Goal: Check status

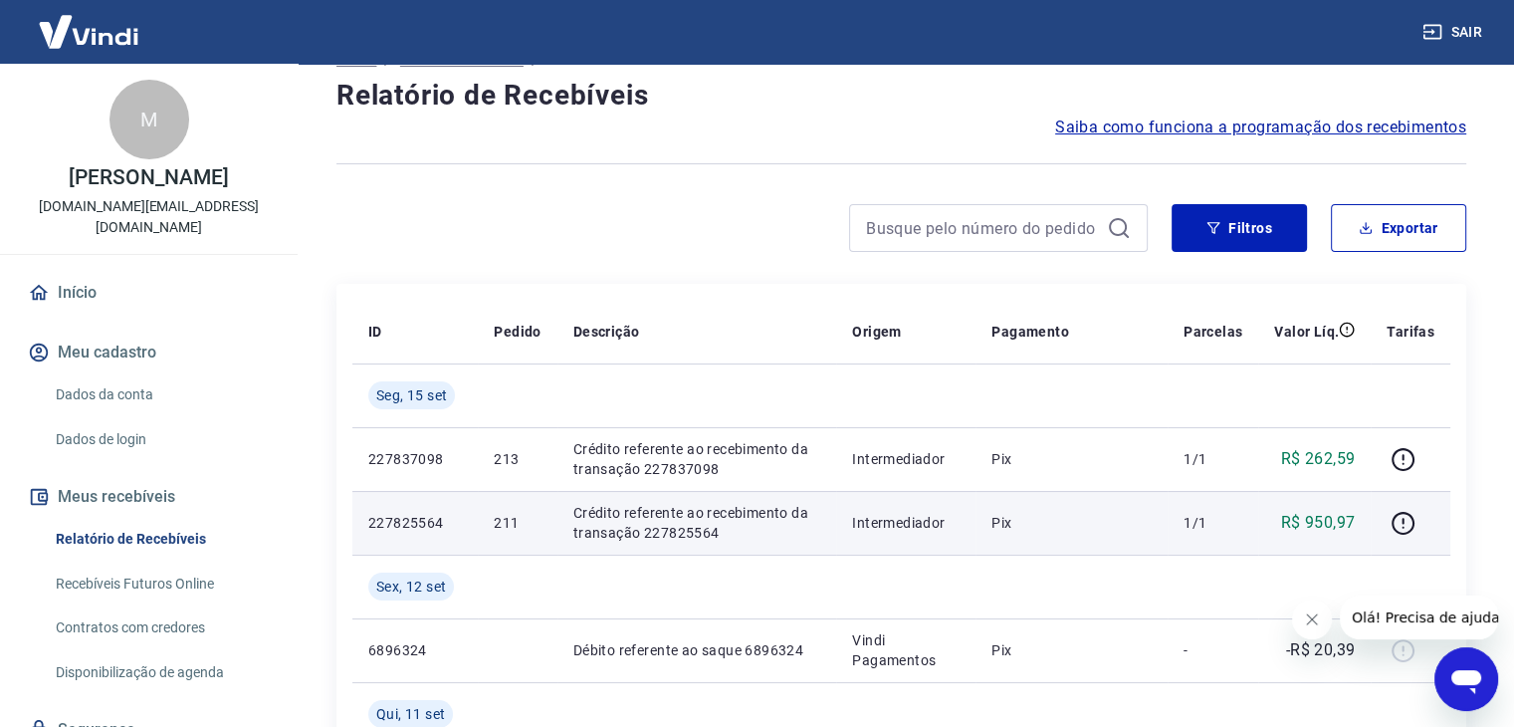
scroll to position [100, 0]
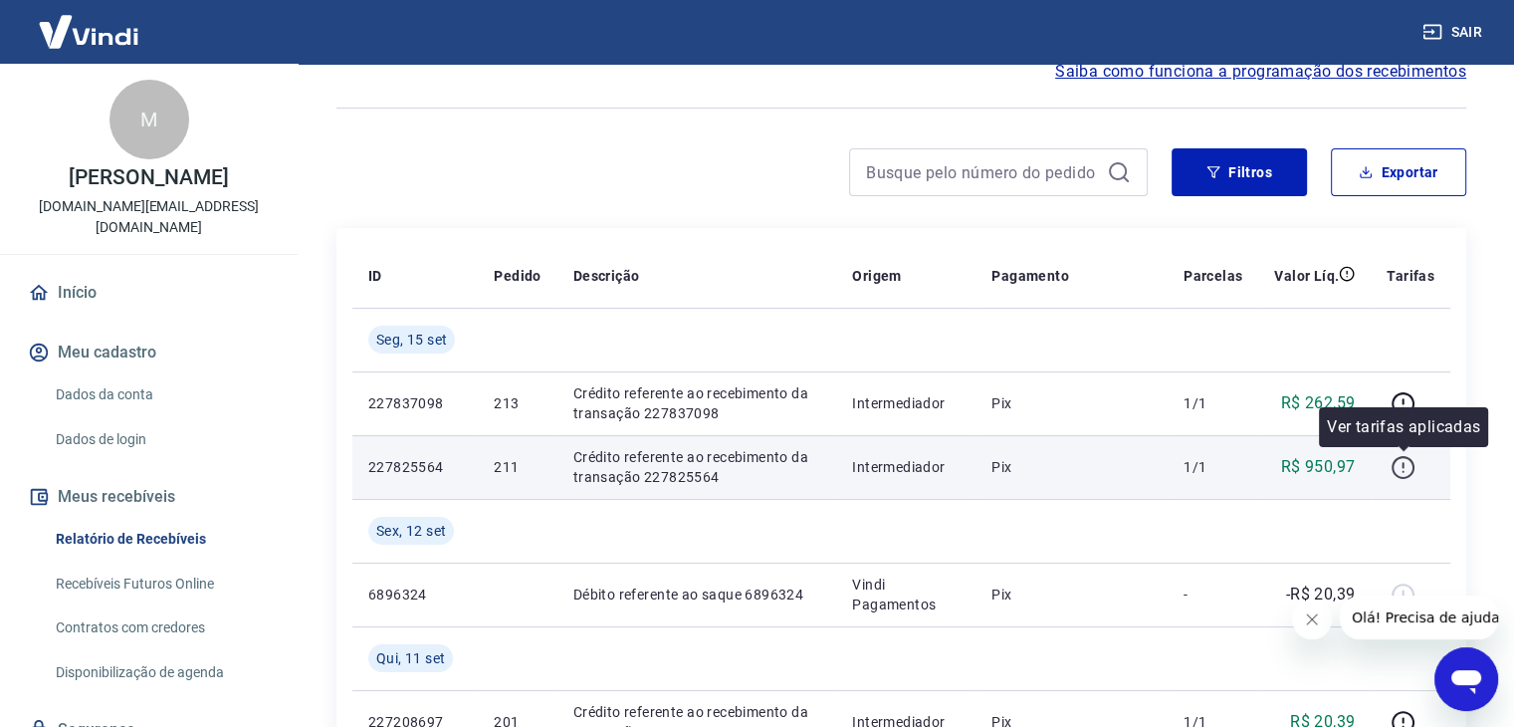
click at [1410, 471] on icon "button" at bounding box center [1403, 467] width 25 height 25
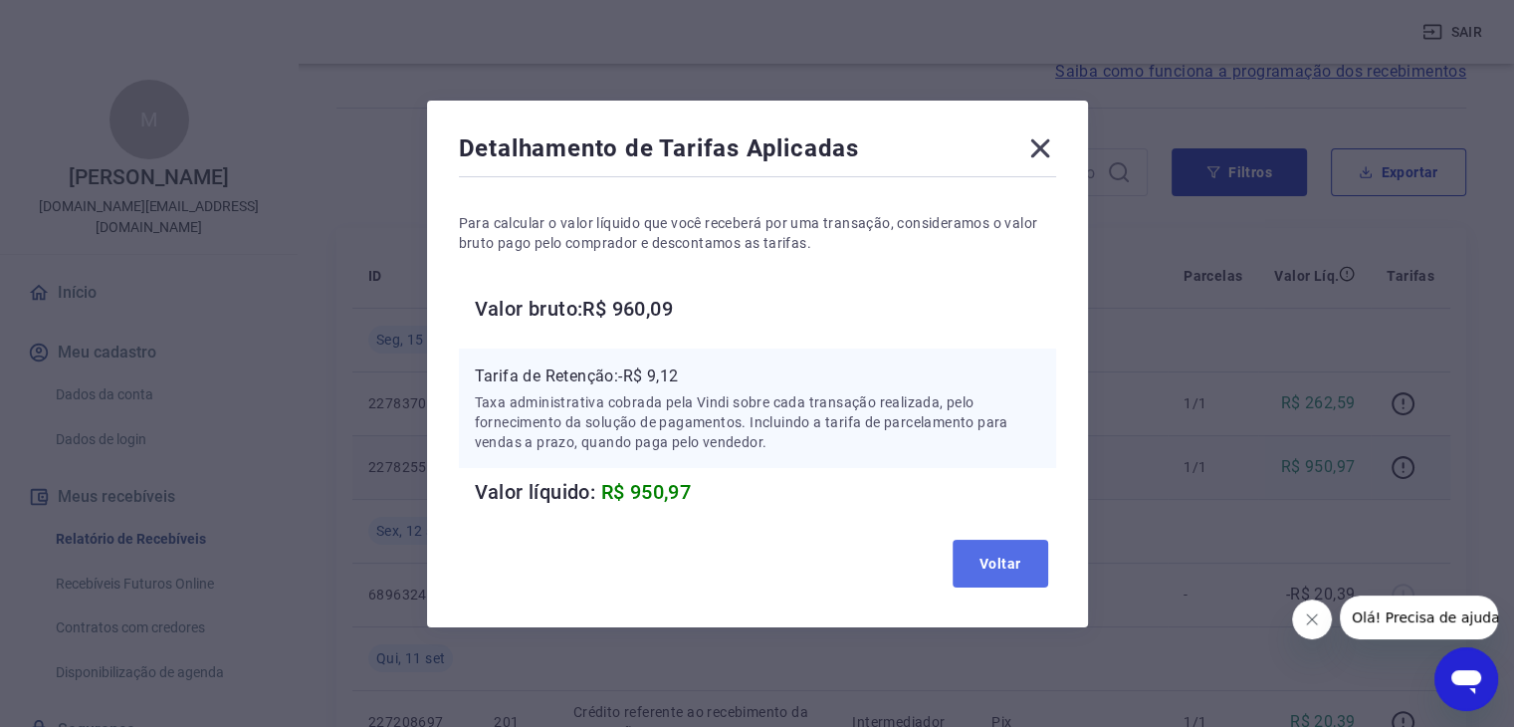
click at [1007, 563] on button "Voltar" at bounding box center [1001, 564] width 96 height 48
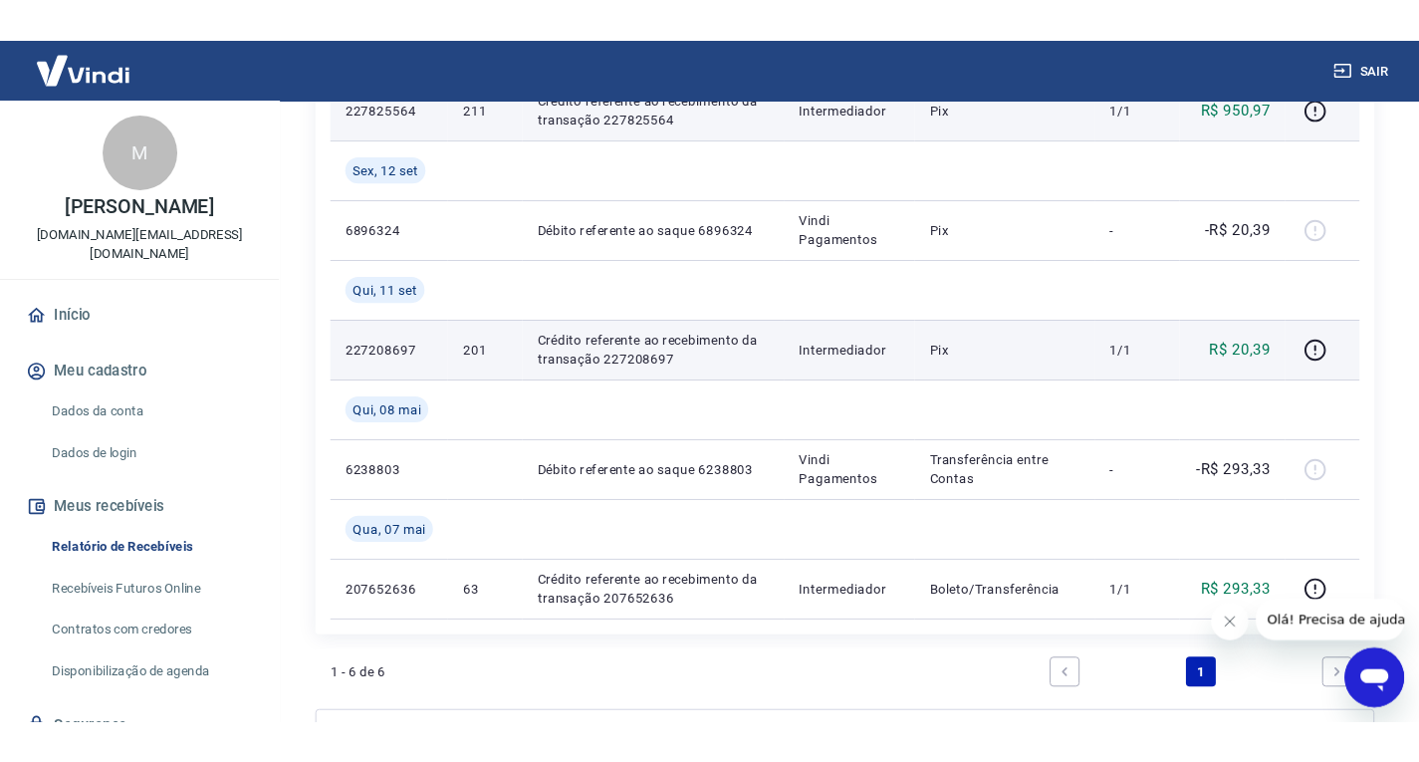
scroll to position [498, 0]
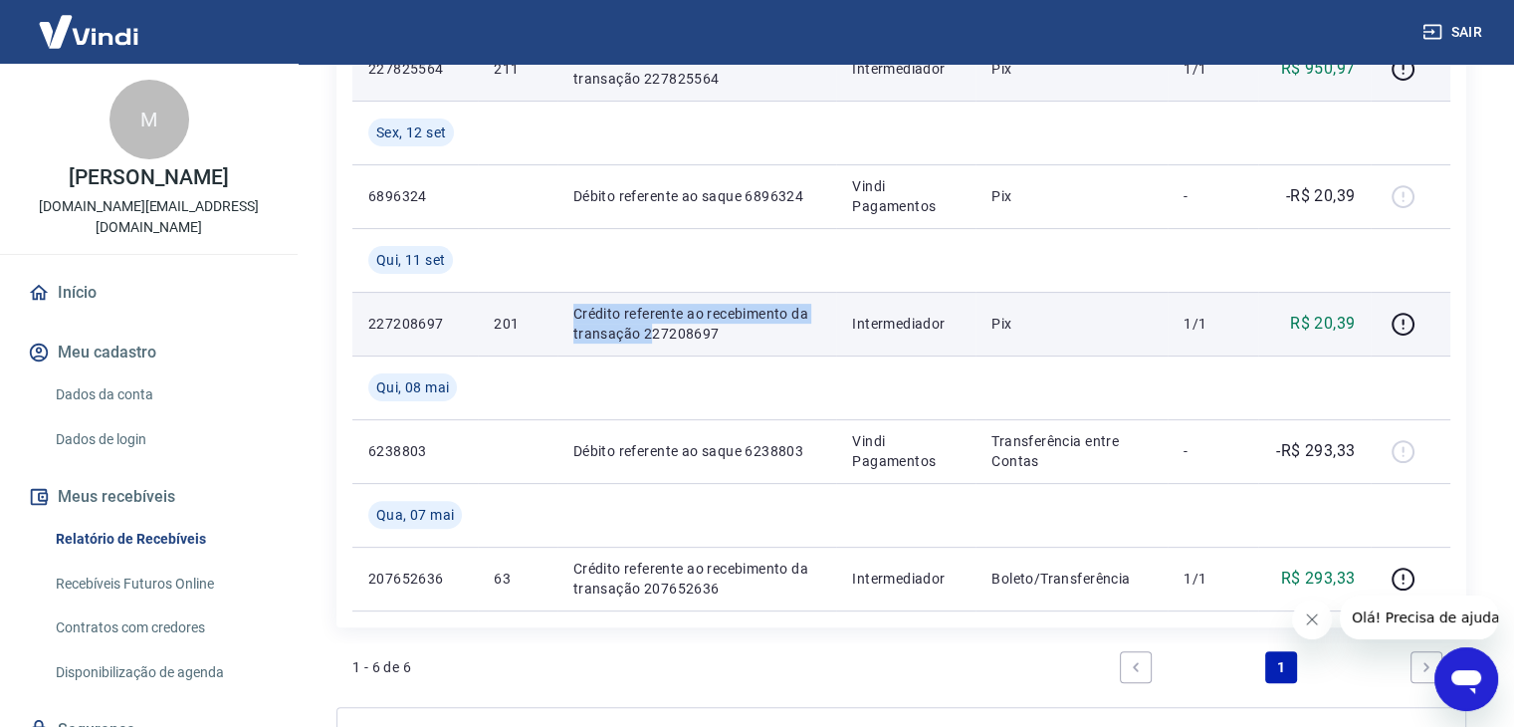
drag, startPoint x: 573, startPoint y: 309, endPoint x: 656, endPoint y: 339, distance: 88.2
click at [653, 339] on p "Crédito referente ao recebimento da transação 227208697" at bounding box center [696, 324] width 247 height 40
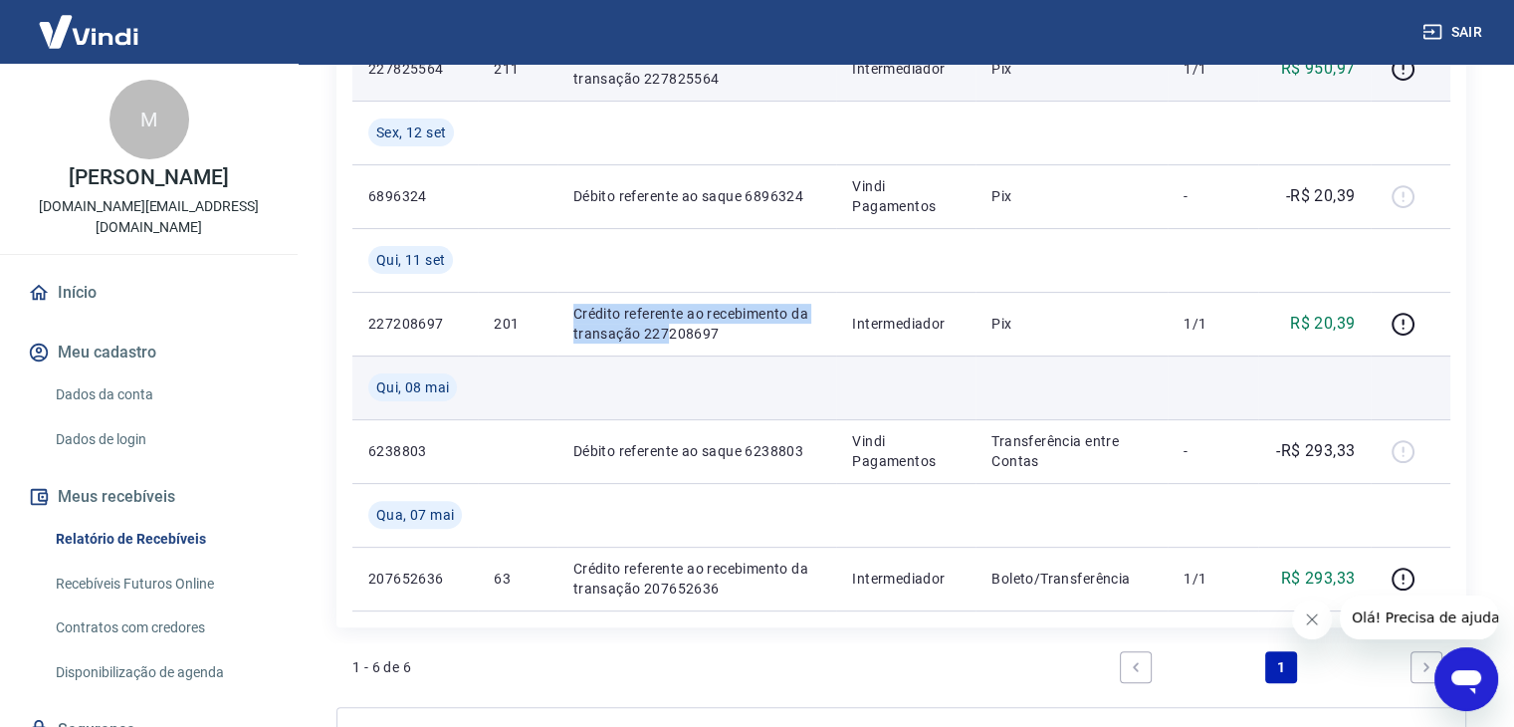
drag, startPoint x: 700, startPoint y: 351, endPoint x: 1082, endPoint y: 380, distance: 383.4
click at [569, 320] on td "Crédito referente ao recebimento da transação 227208697" at bounding box center [696, 324] width 279 height 64
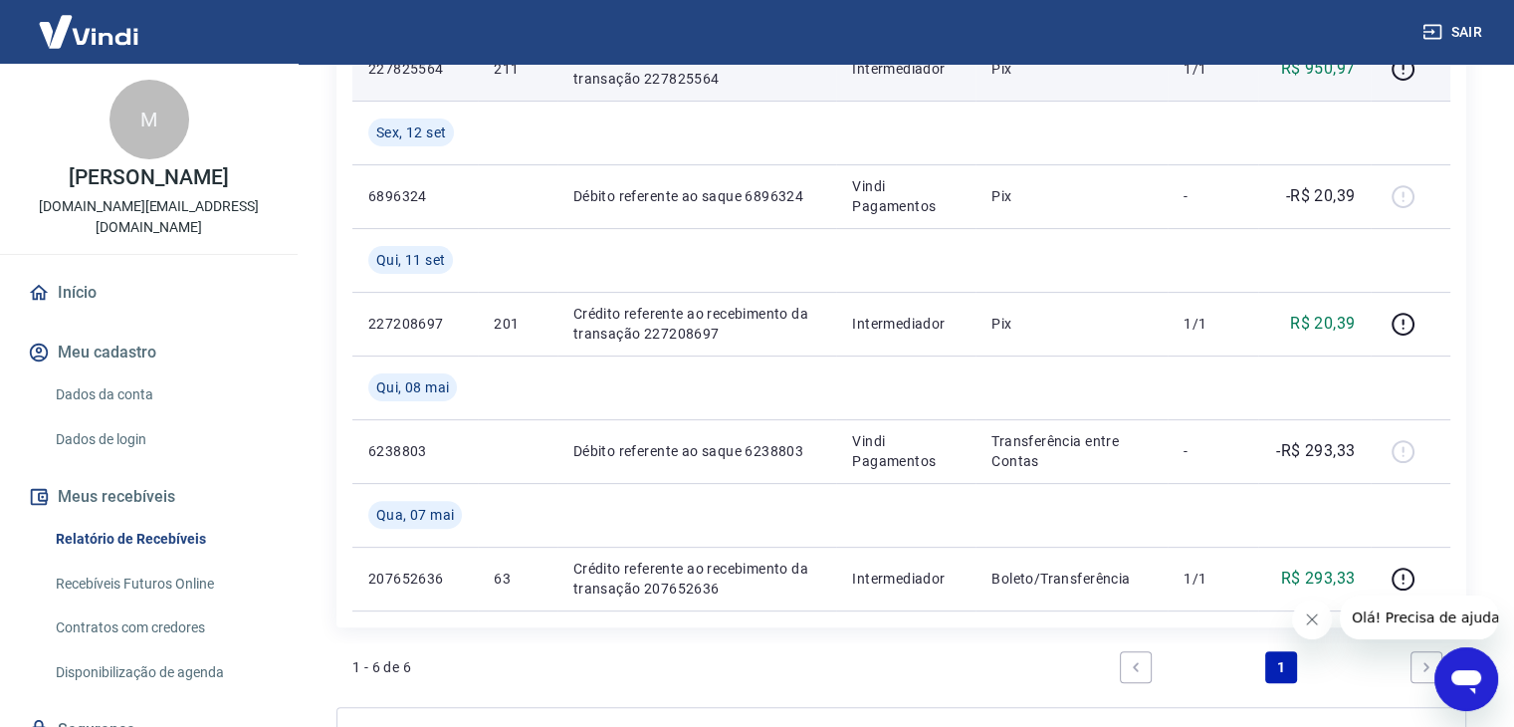
click at [1480, 329] on div "Início / Meus Recebíveis / Relatório de Recebíveis Relatório de Recebíveis Saib…" at bounding box center [902, 209] width 1178 height 1286
